Goal: Task Accomplishment & Management: Manage account settings

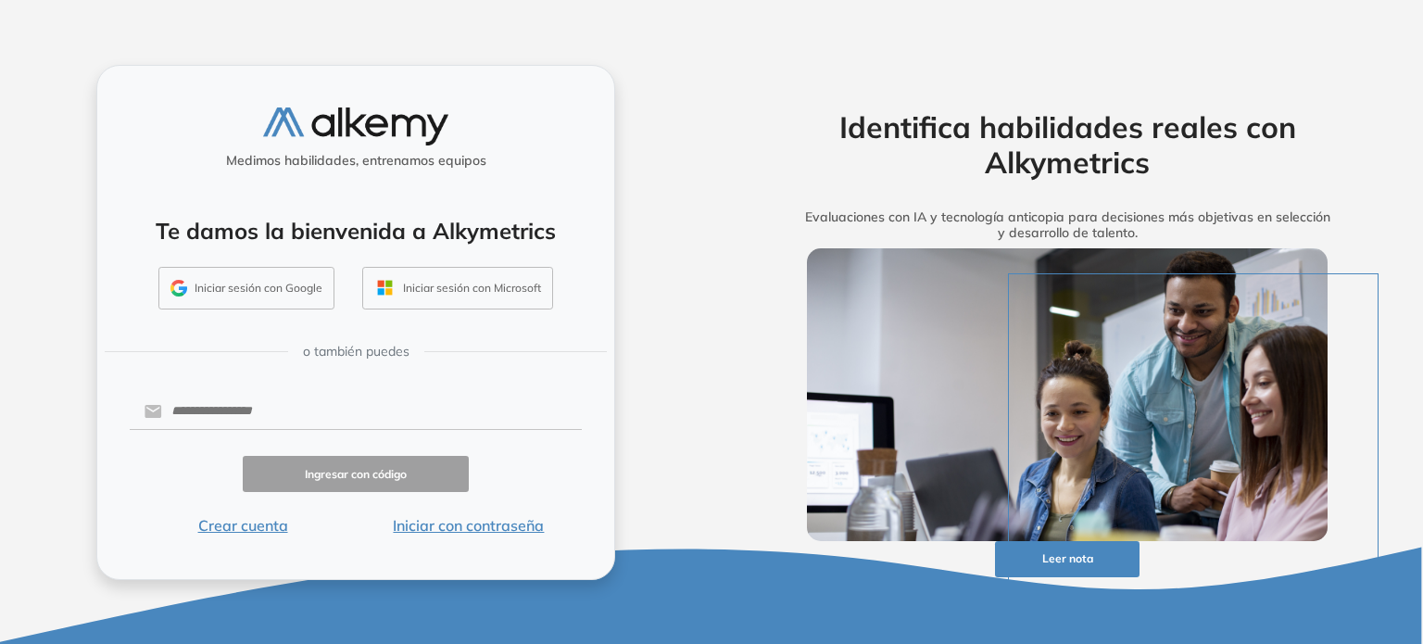
click at [275, 280] on button "Iniciar sesión con Google" at bounding box center [246, 288] width 176 height 43
